Goal: Task Accomplishment & Management: Manage account settings

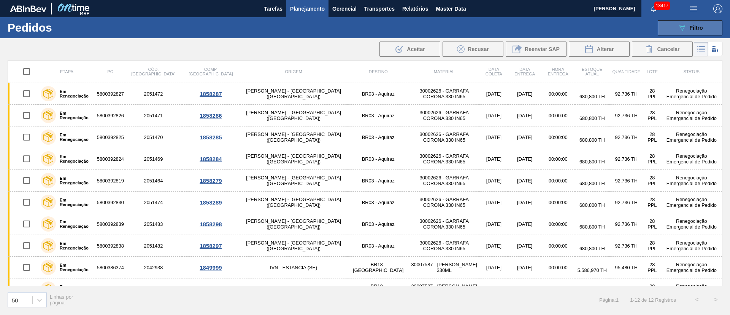
click at [703, 28] on span "Filtro" at bounding box center [696, 28] width 13 height 6
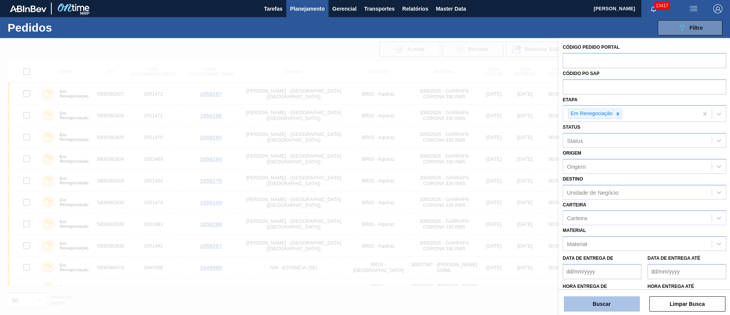
click at [598, 302] on button "Buscar" at bounding box center [602, 303] width 76 height 15
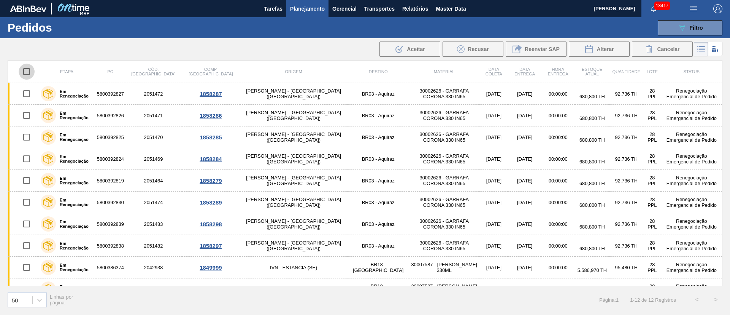
click at [28, 69] on input "checkbox" at bounding box center [27, 72] width 16 height 16
checkbox input "true"
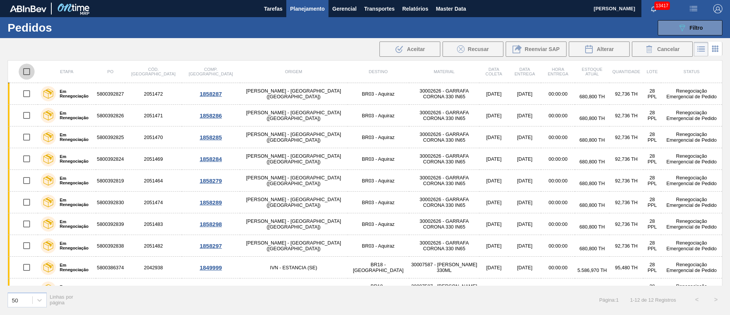
checkbox input "true"
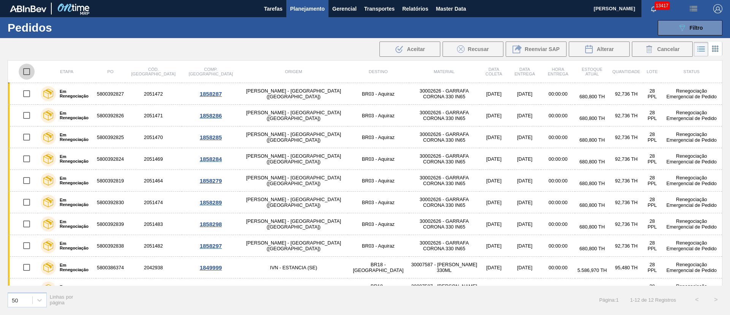
checkbox input "true"
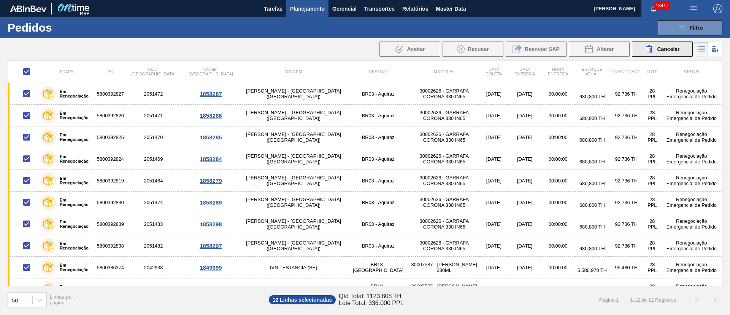
click at [675, 52] on span "Cancelar" at bounding box center [668, 49] width 22 height 6
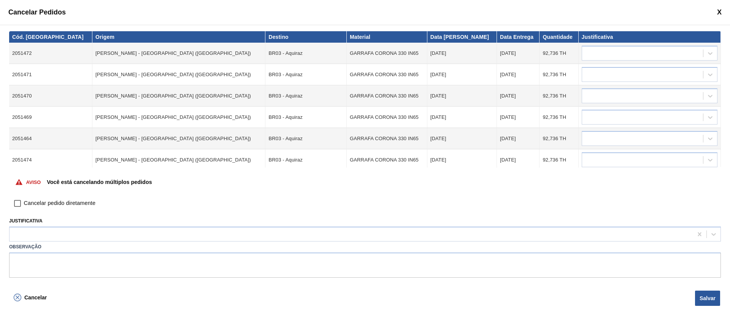
click at [14, 202] on input "Cancelar pedido diretamente" at bounding box center [17, 203] width 13 height 13
checkbox input "true"
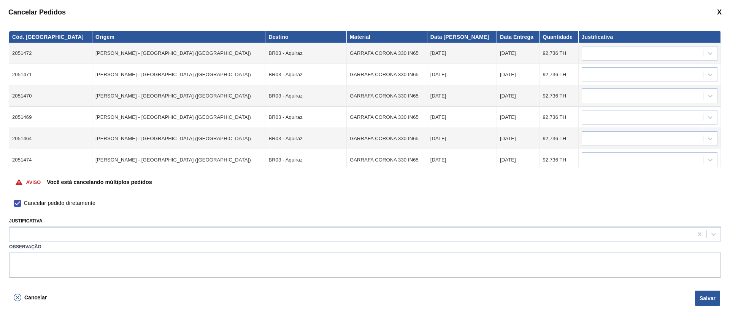
click at [31, 232] on div at bounding box center [352, 234] width 684 height 11
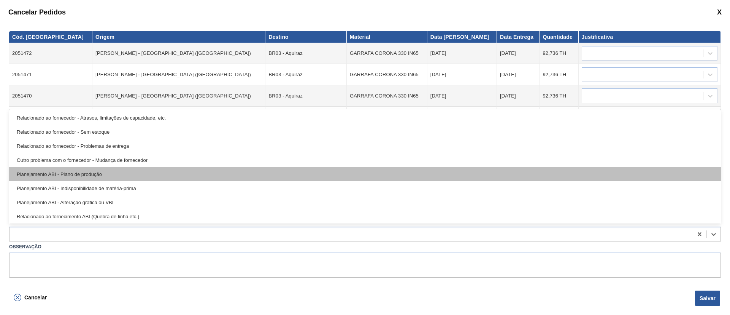
click at [86, 170] on div "Planejamento ABI - Plano de produção" at bounding box center [365, 174] width 712 height 14
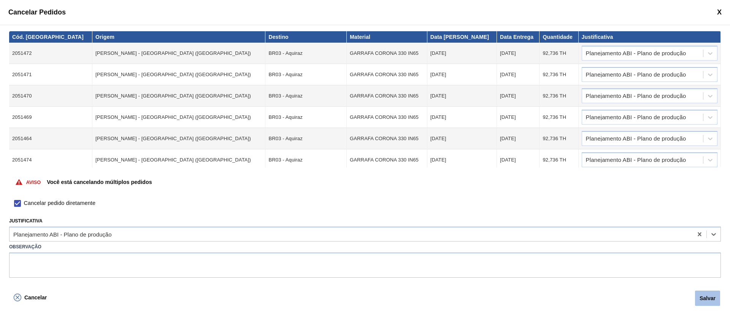
click at [711, 302] on button "Salvar" at bounding box center [707, 297] width 25 height 15
